Goal: Communication & Community: Participate in discussion

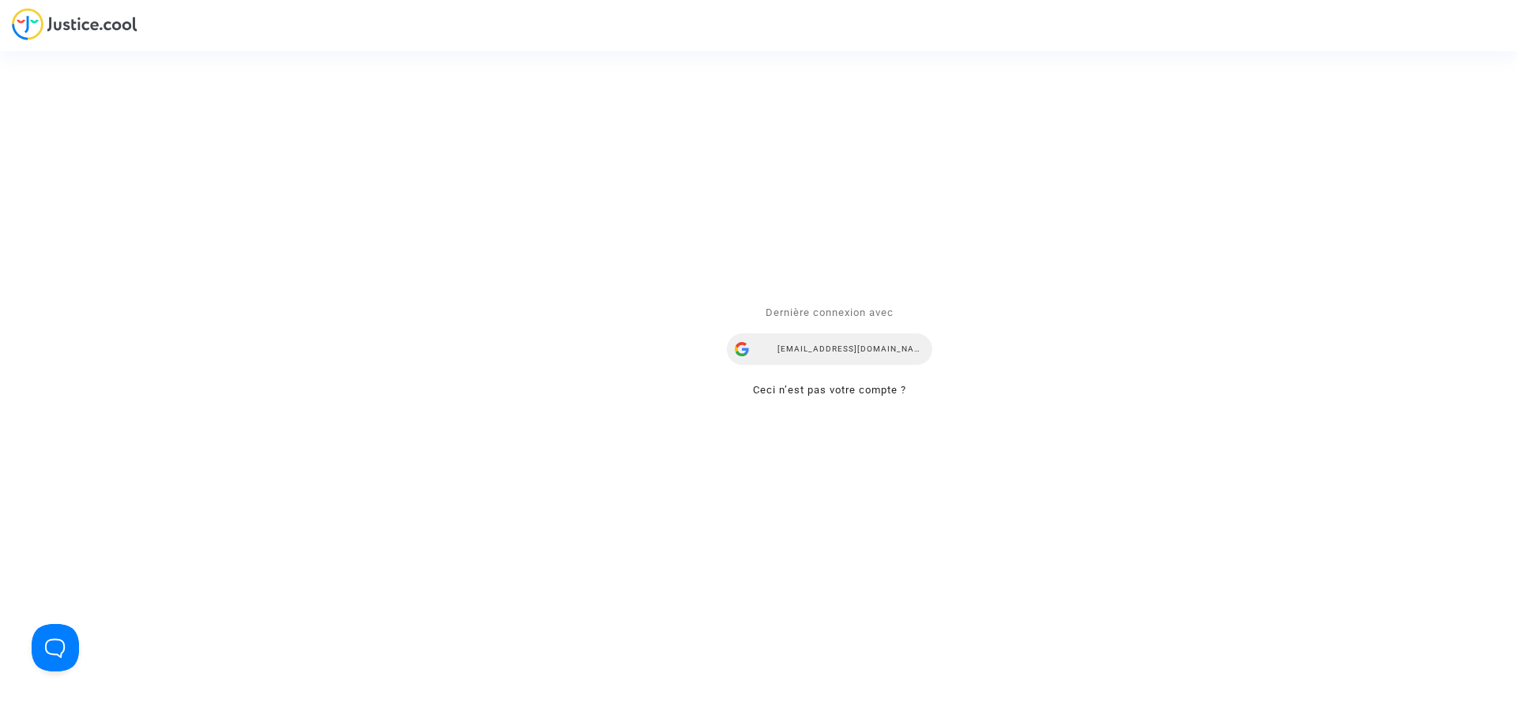
click at [853, 353] on div "[EMAIL_ADDRESS][DOMAIN_NAME]" at bounding box center [829, 350] width 205 height 32
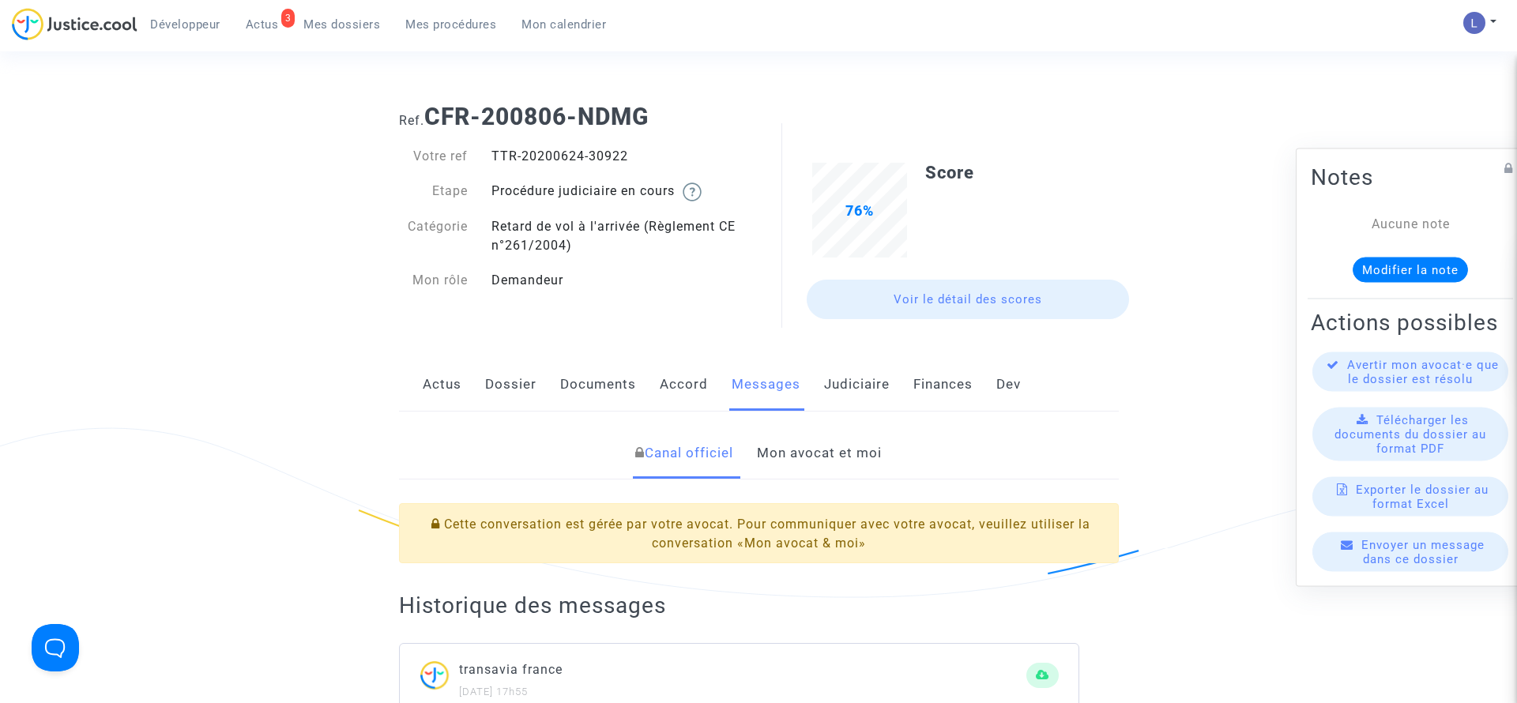
click at [823, 453] on link "Mon avocat et moi" at bounding box center [819, 454] width 125 height 52
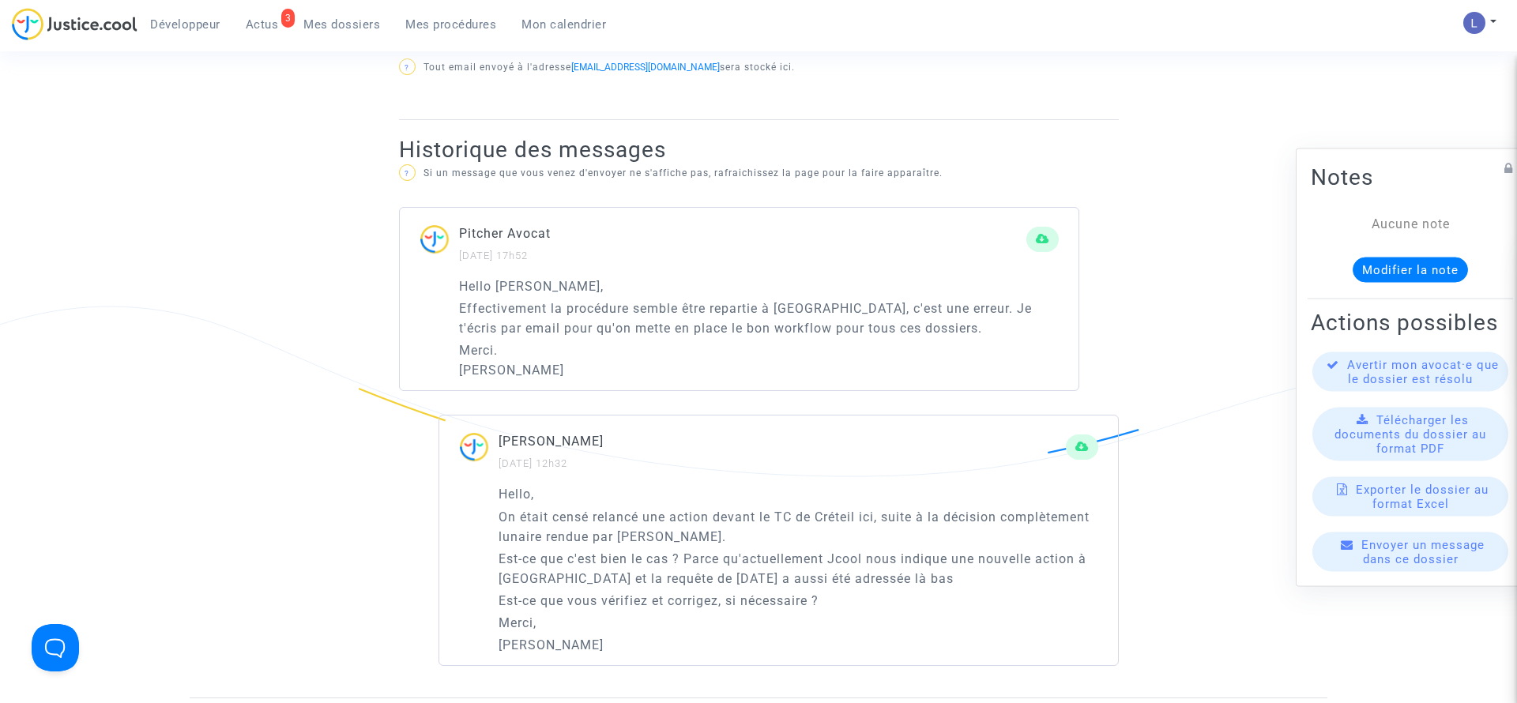
scroll to position [958, 0]
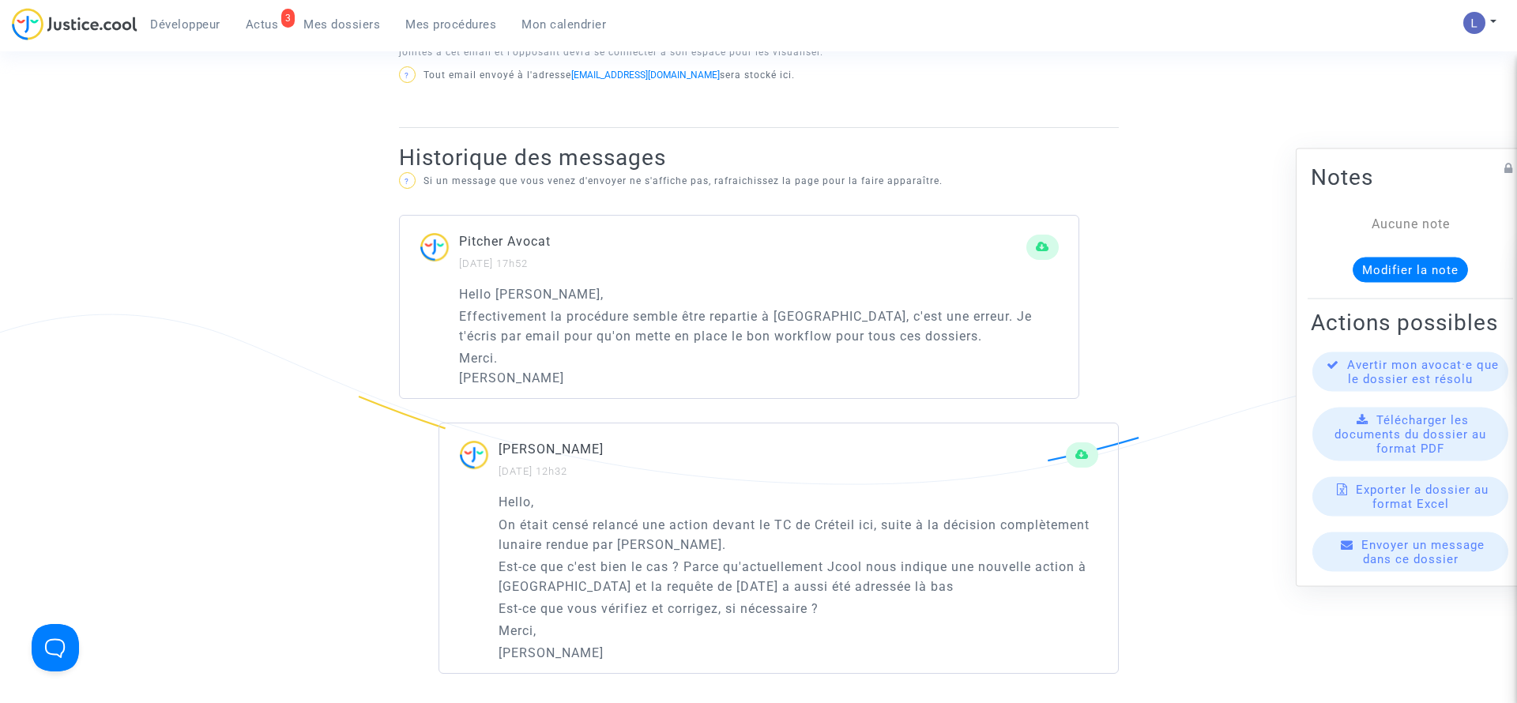
click at [278, 24] on link "3 Actus" at bounding box center [262, 25] width 58 height 24
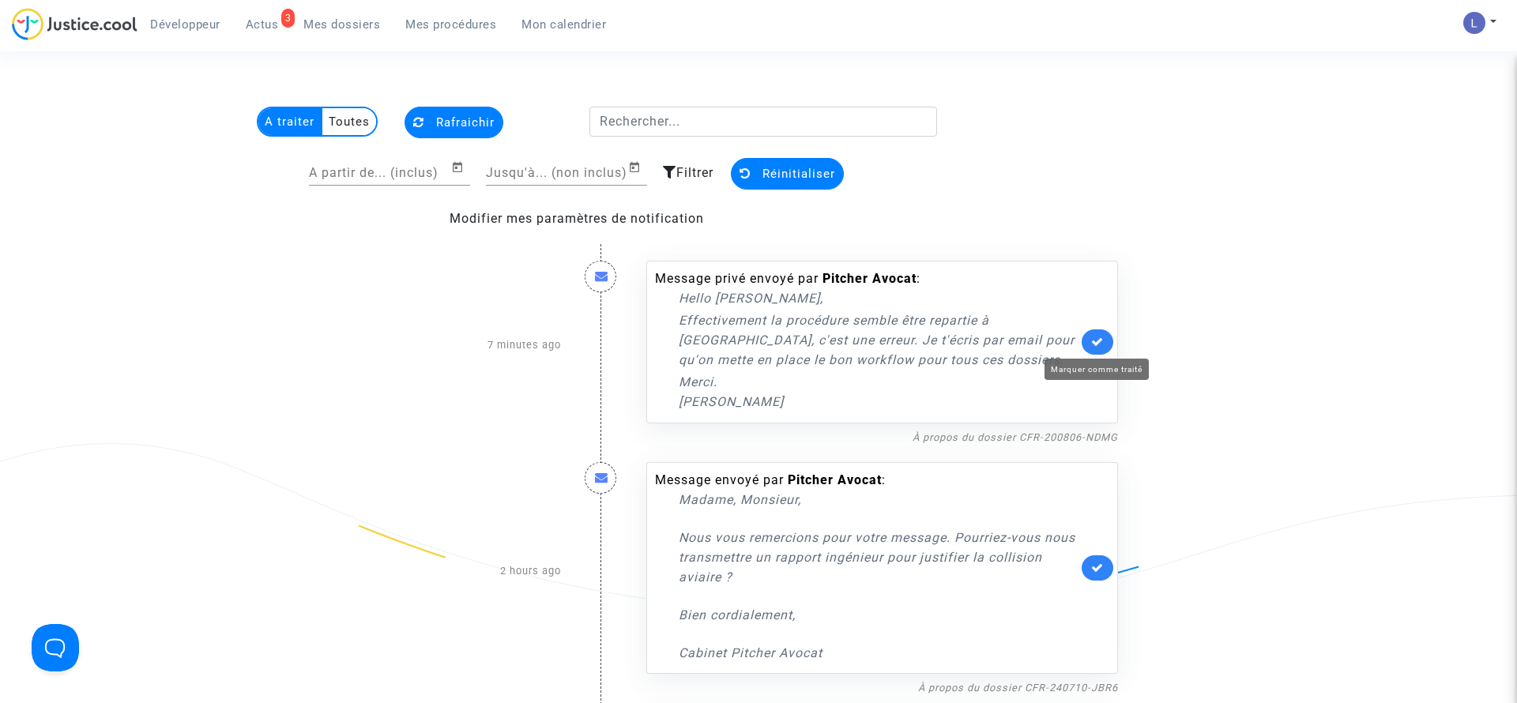
click at [1101, 337] on icon at bounding box center [1097, 342] width 13 height 12
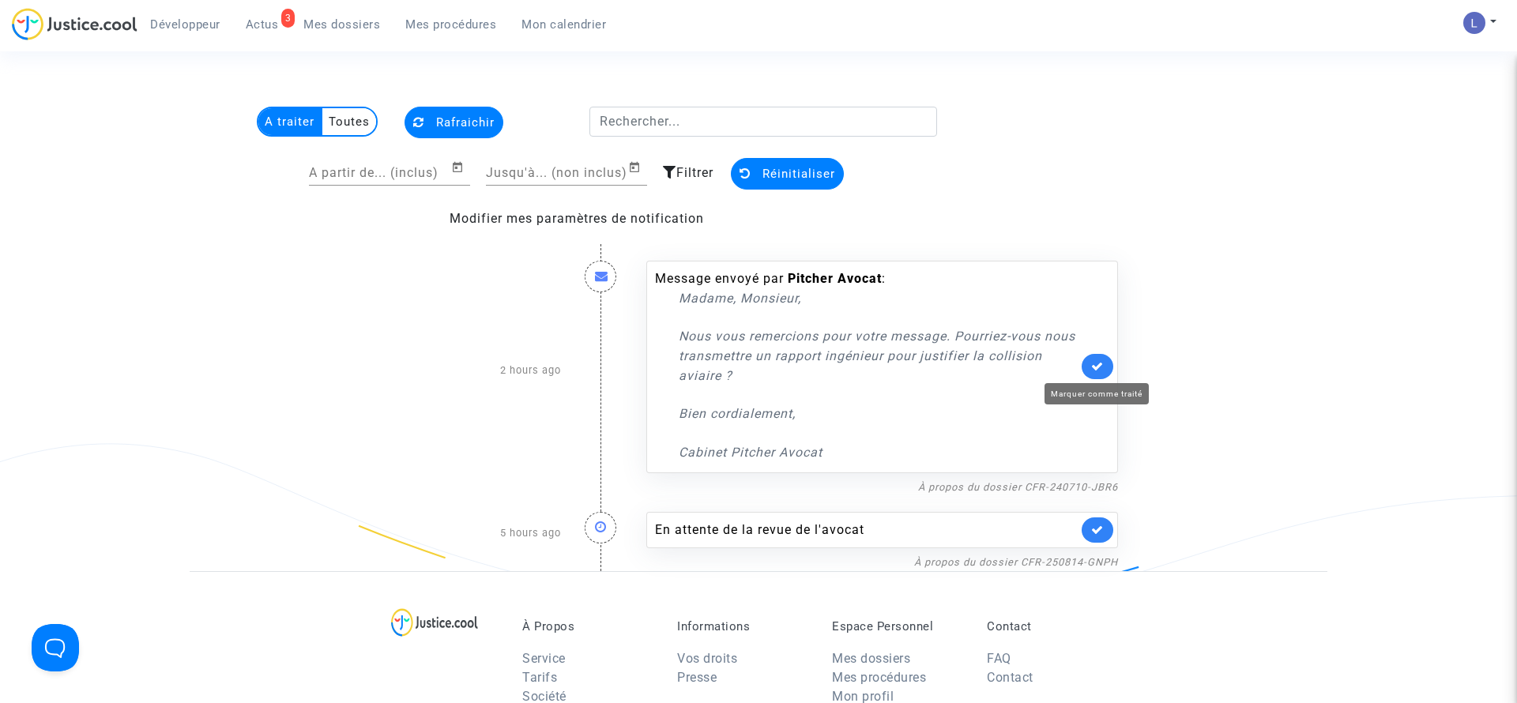
click at [1094, 372] on icon at bounding box center [1097, 366] width 13 height 12
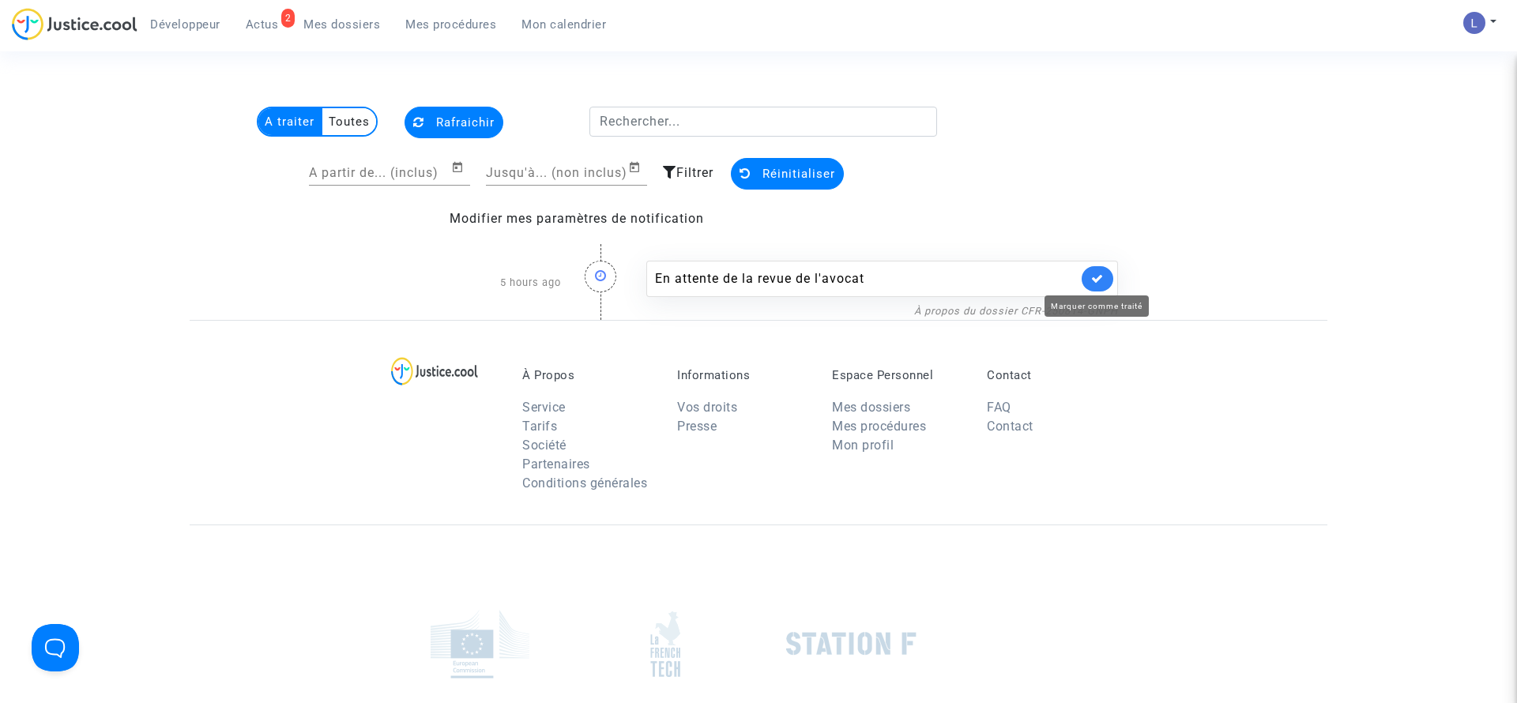
click at [1099, 281] on icon at bounding box center [1097, 279] width 13 height 12
